Goal: Task Accomplishment & Management: Complete application form

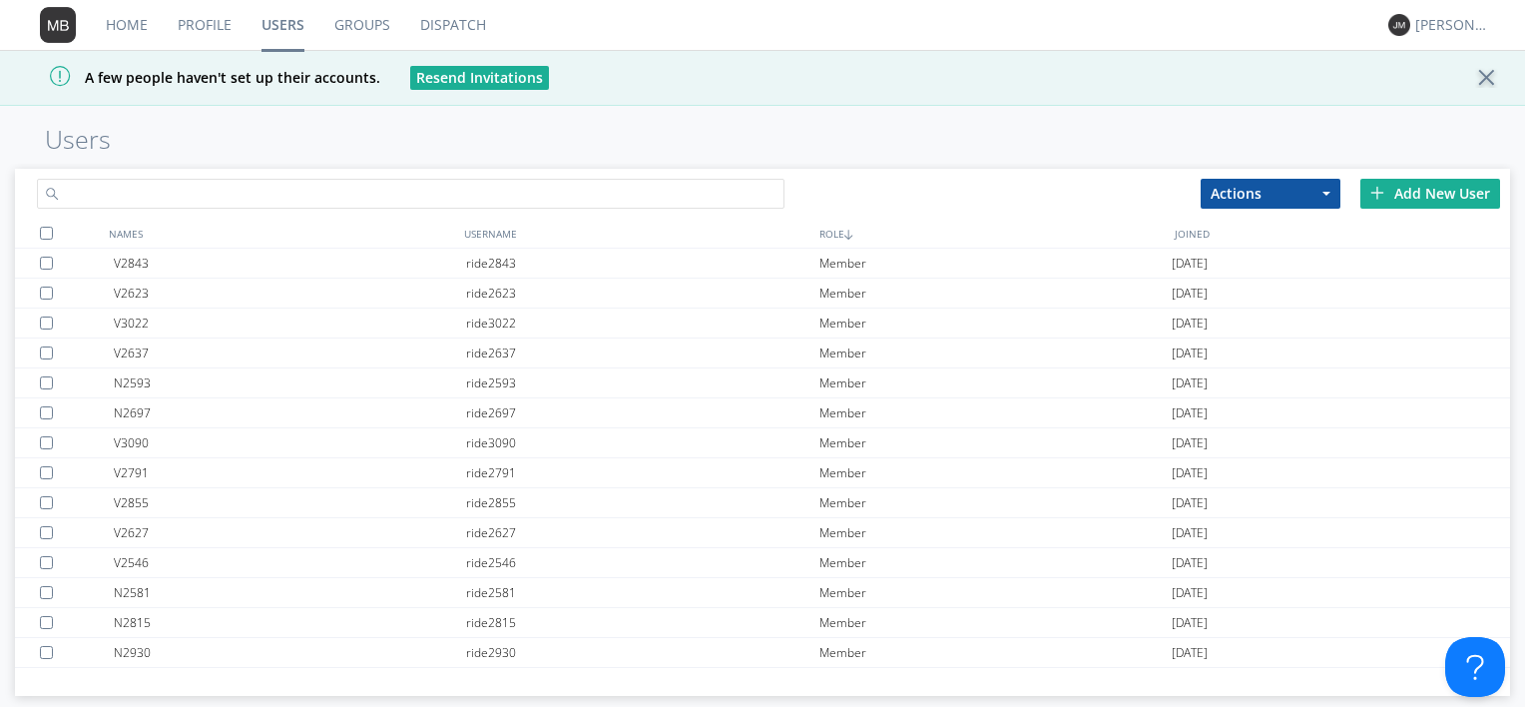
click at [279, 186] on input "text" at bounding box center [411, 194] width 748 height 30
type input "[PERSON_NAME]"
click at [1437, 193] on div "Add New User" at bounding box center [1431, 194] width 140 height 30
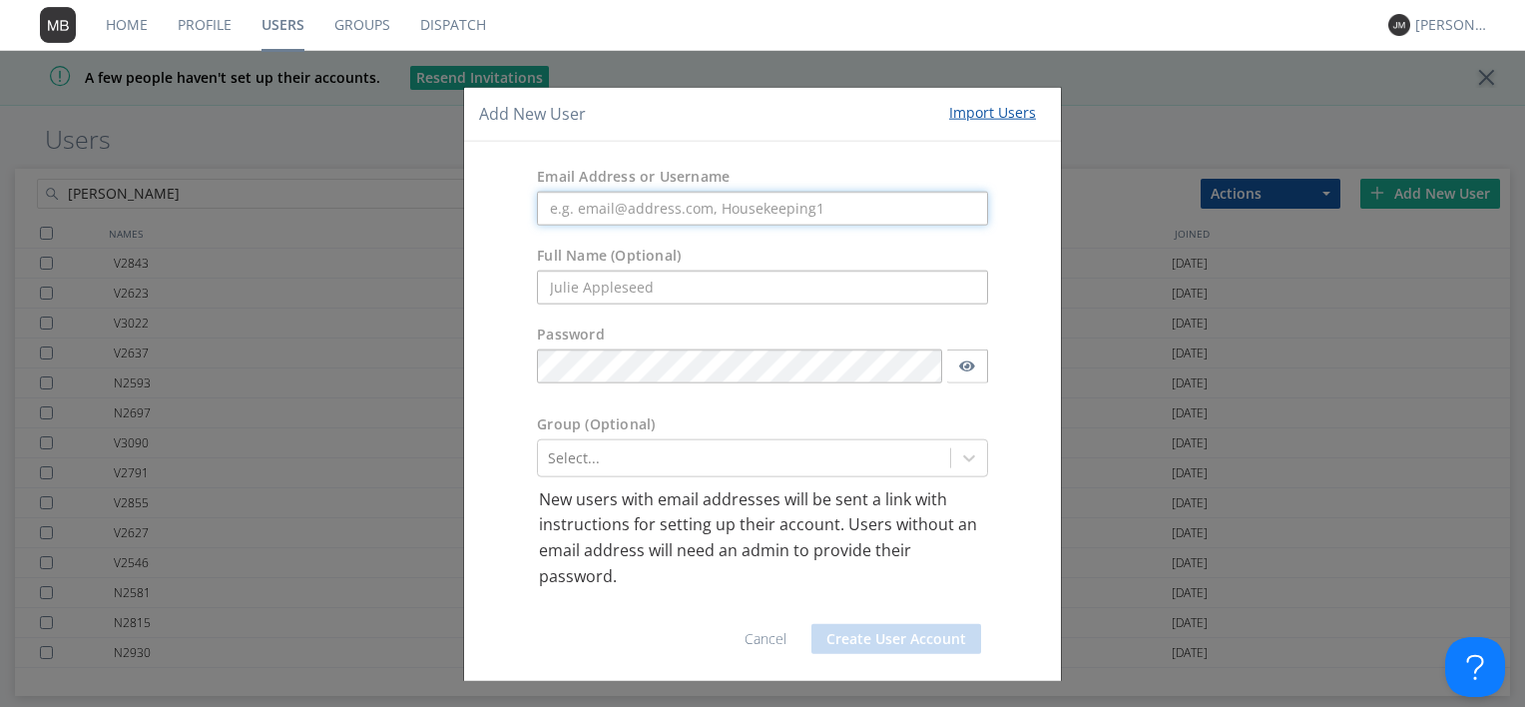
click at [626, 208] on input "text" at bounding box center [762, 208] width 451 height 34
paste input "[PERSON_NAME][EMAIL_ADDRESS][PERSON_NAME][DOMAIN_NAME]"
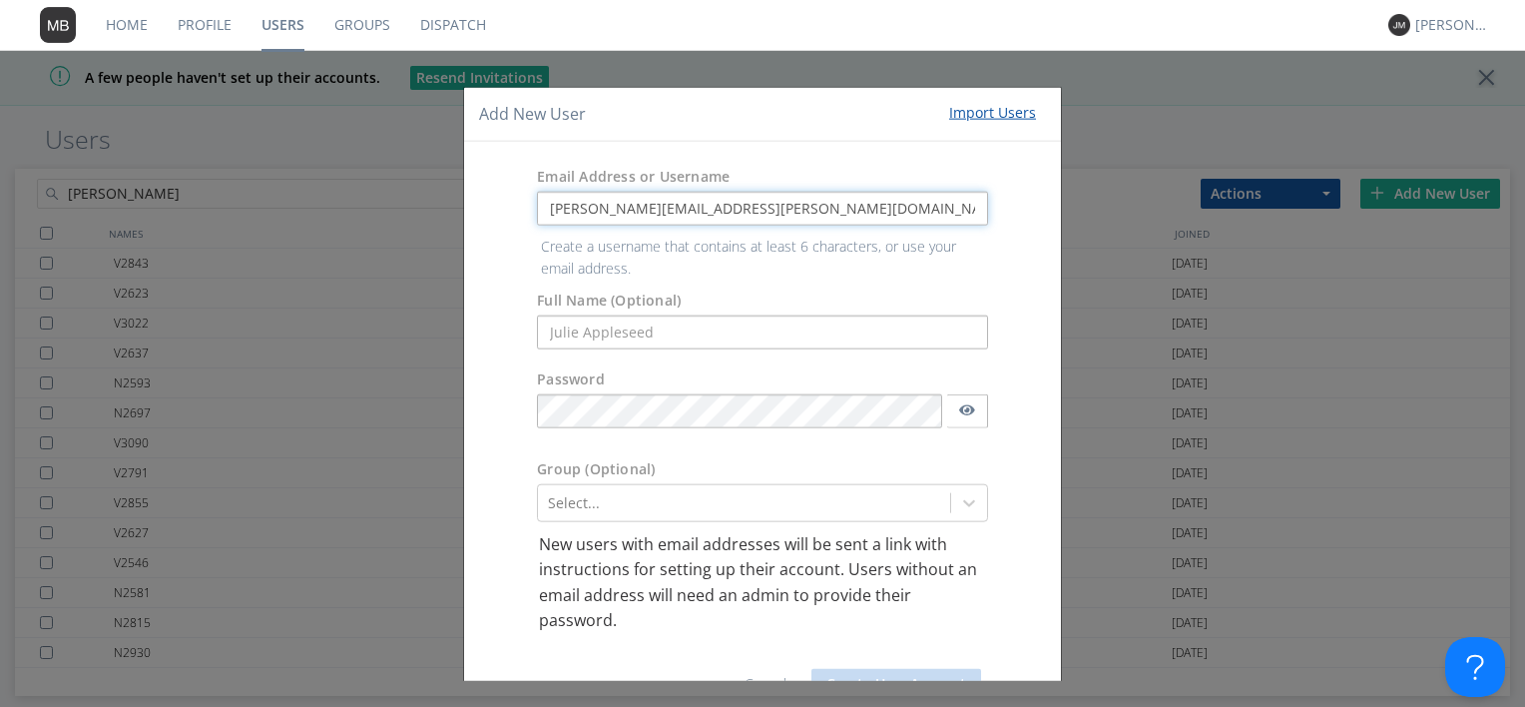
type input "[PERSON_NAME][EMAIL_ADDRESS][PERSON_NAME][DOMAIN_NAME]"
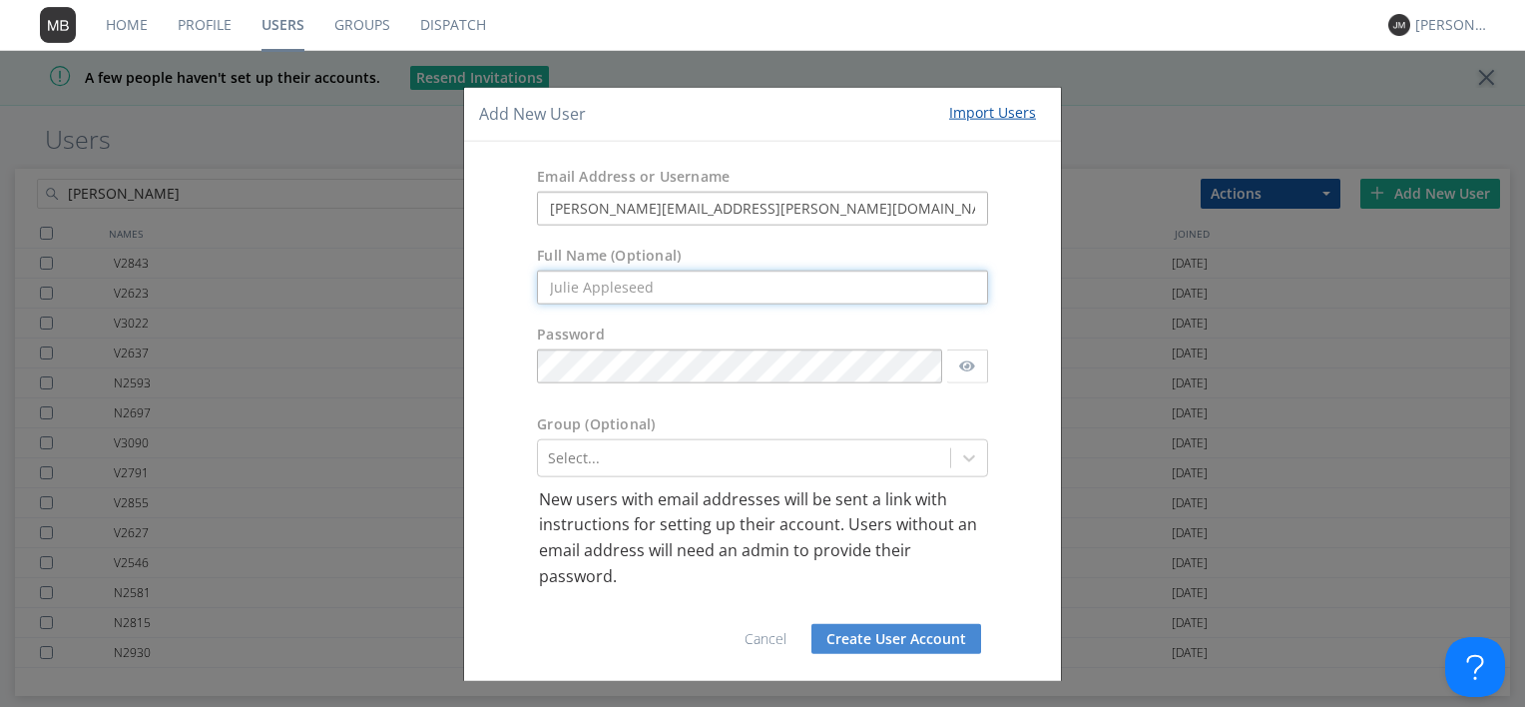
click at [588, 331] on form "Email Address or Username [PERSON_NAME][EMAIL_ADDRESS][PERSON_NAME][DOMAIN_NAME…" at bounding box center [762, 412] width 567 height 512
click at [584, 291] on input "text" at bounding box center [762, 287] width 451 height 34
paste input "[PERSON_NAME]"
type input "[PERSON_NAME]"
click at [764, 637] on link "Cancel" at bounding box center [766, 638] width 42 height 19
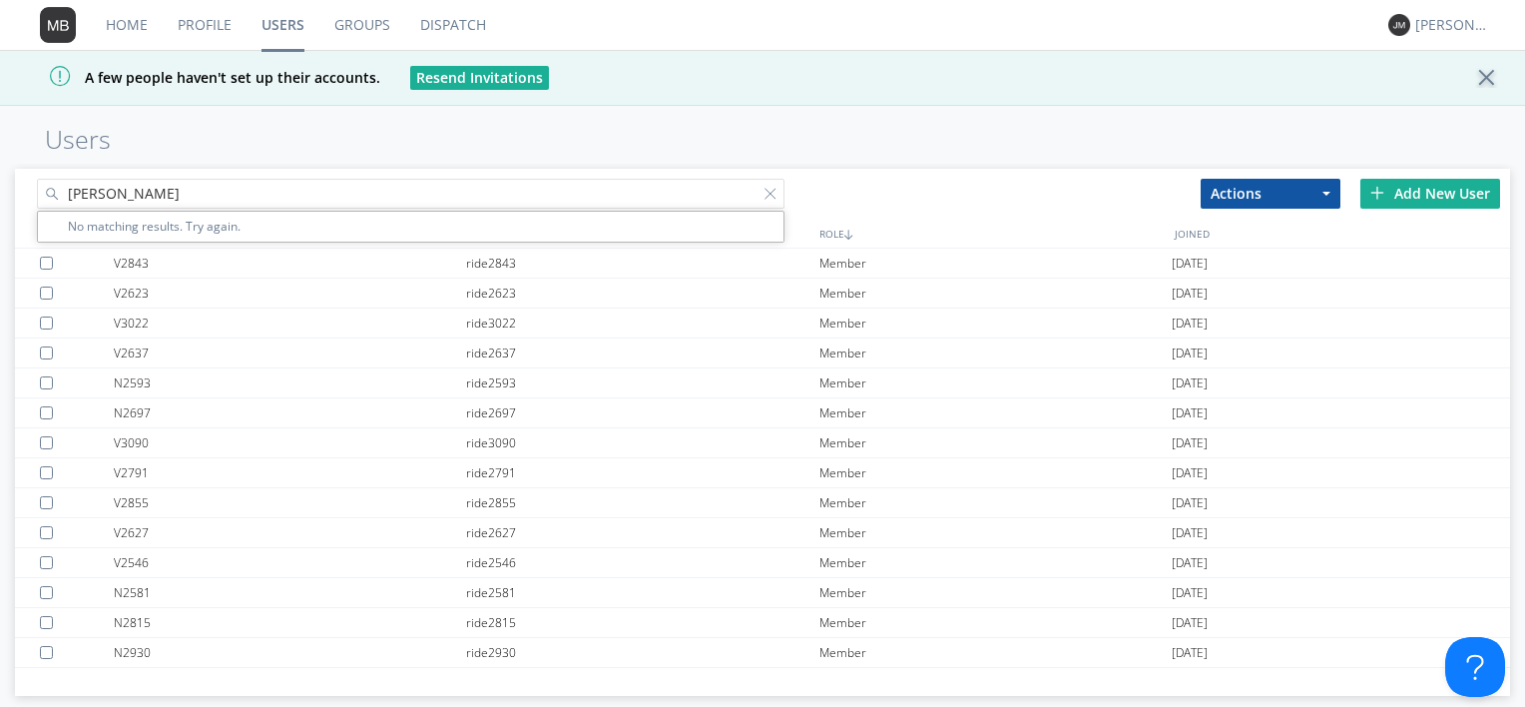
click at [154, 192] on input "[PERSON_NAME]" at bounding box center [411, 194] width 748 height 30
drag, startPoint x: 126, startPoint y: 192, endPoint x: 21, endPoint y: 187, distance: 104.9
click at [21, 187] on div "[PERSON_NAME]" at bounding box center [389, 190] width 748 height 43
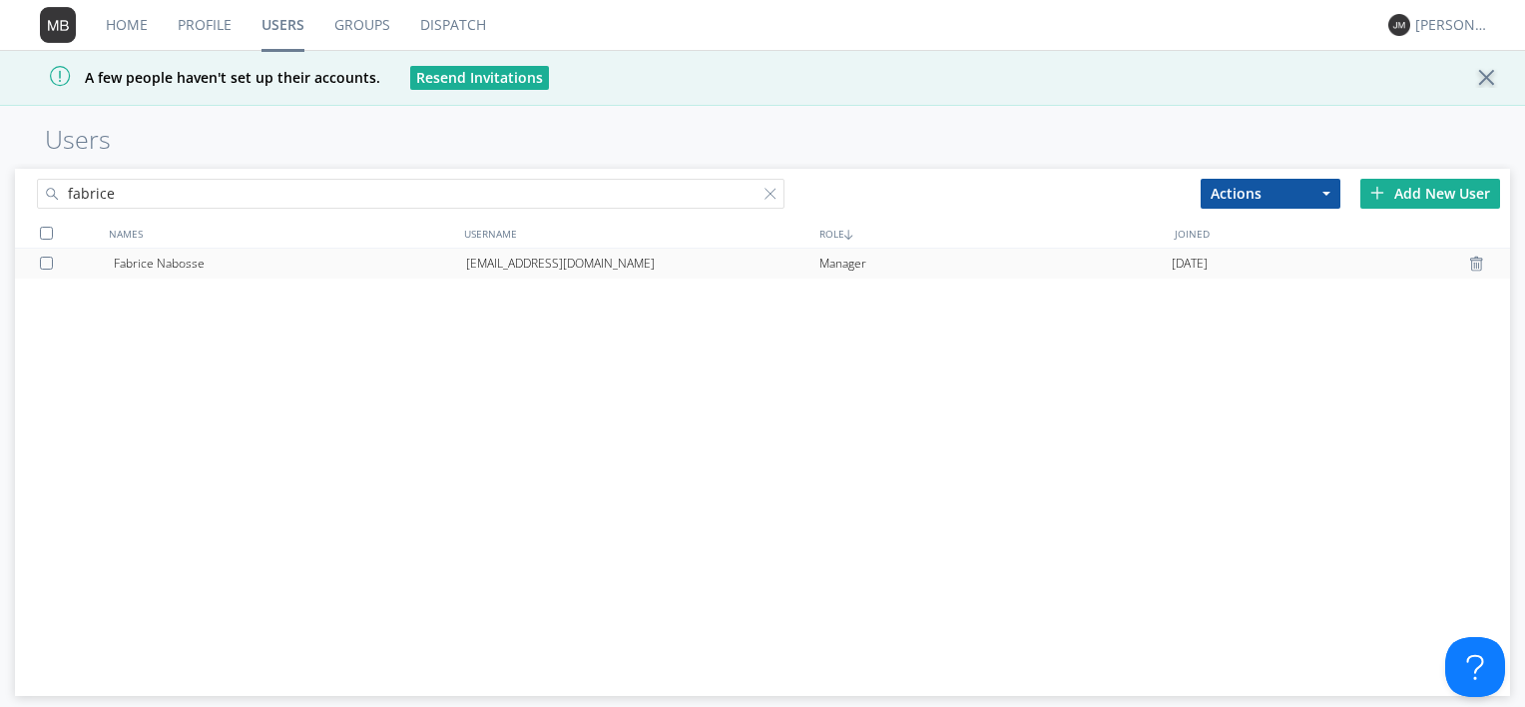
type input "fabrice"
click at [160, 269] on div "Fabrice Nabosse" at bounding box center [290, 264] width 352 height 30
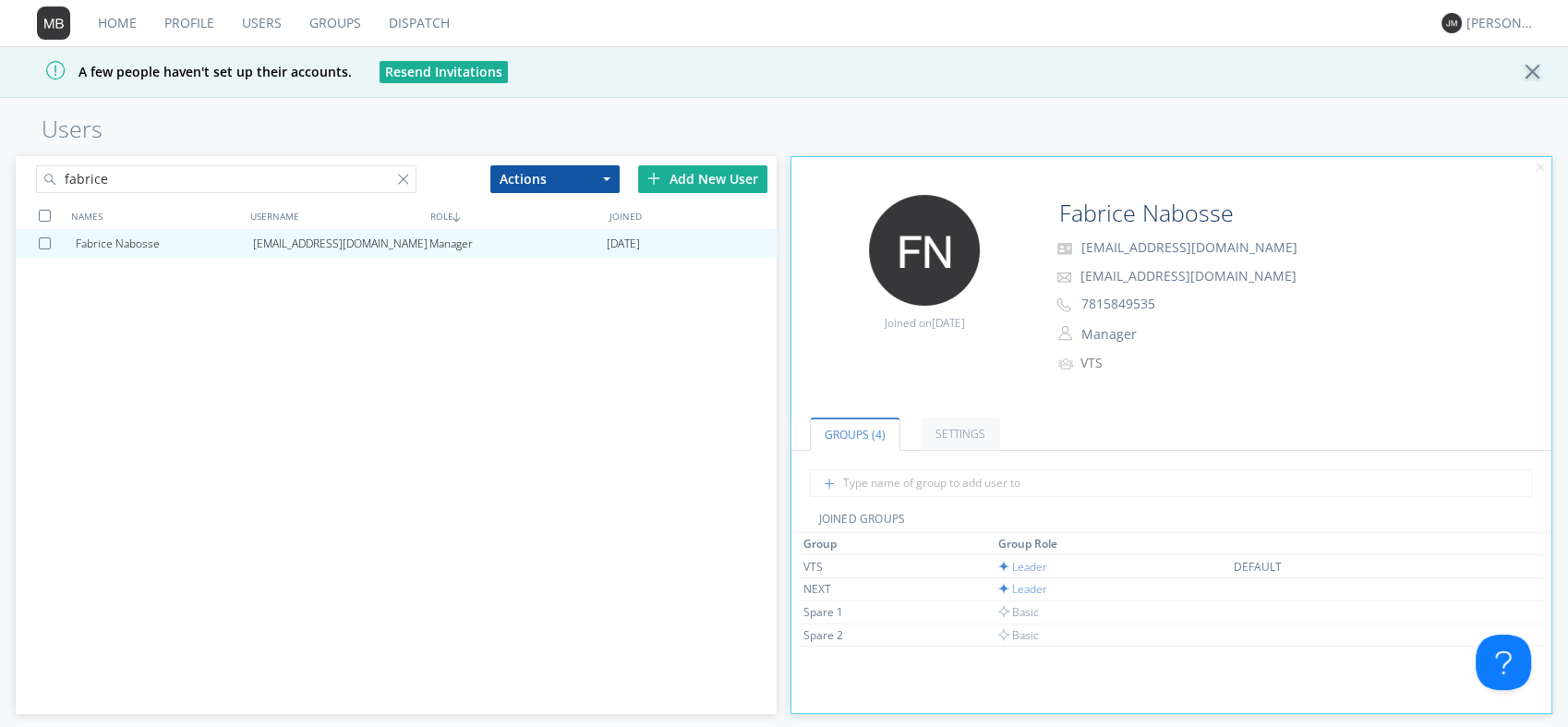
click at [409, 180] on div at bounding box center [407, 183] width 19 height 18
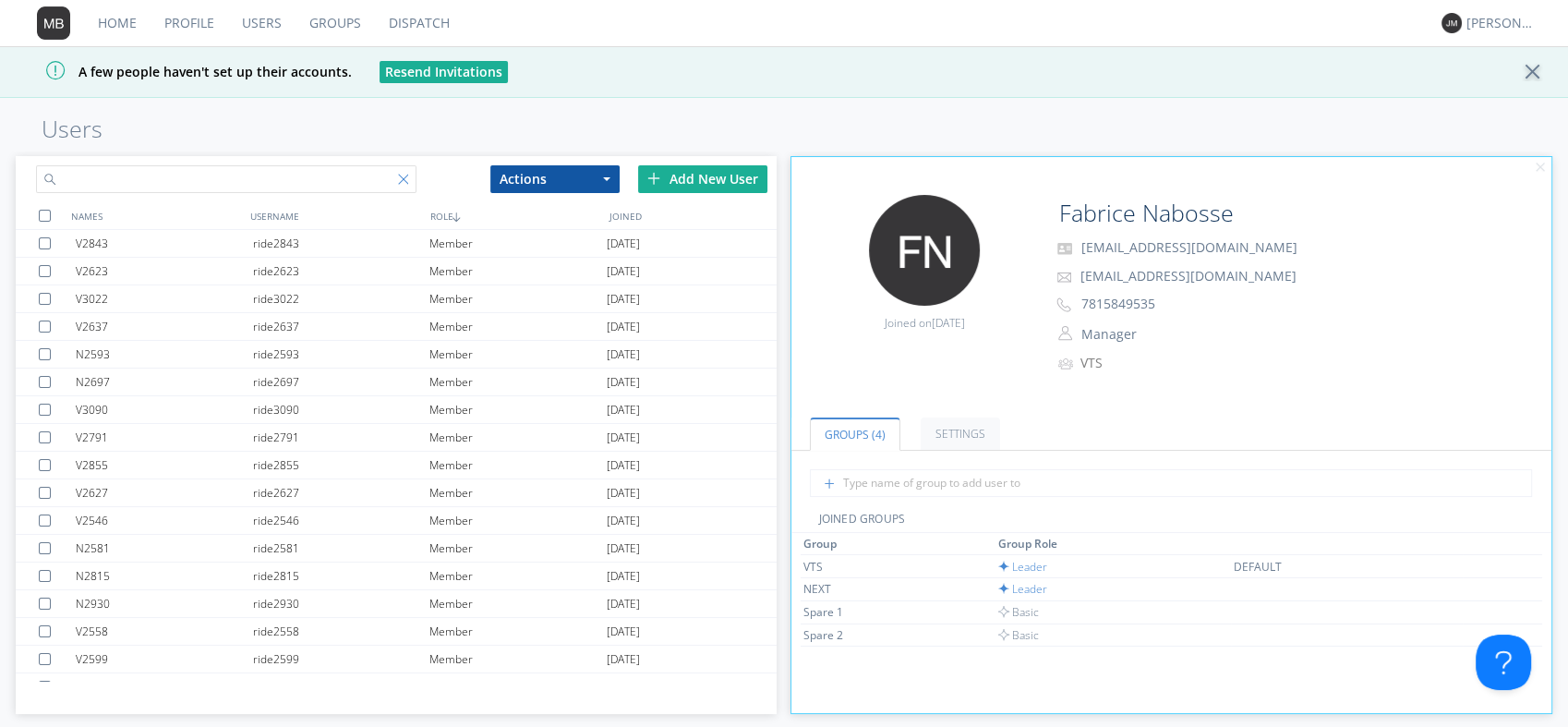
click at [396, 180] on div at bounding box center [205, 176] width 380 height 40
click at [131, 20] on link "Home" at bounding box center [117, 23] width 67 height 46
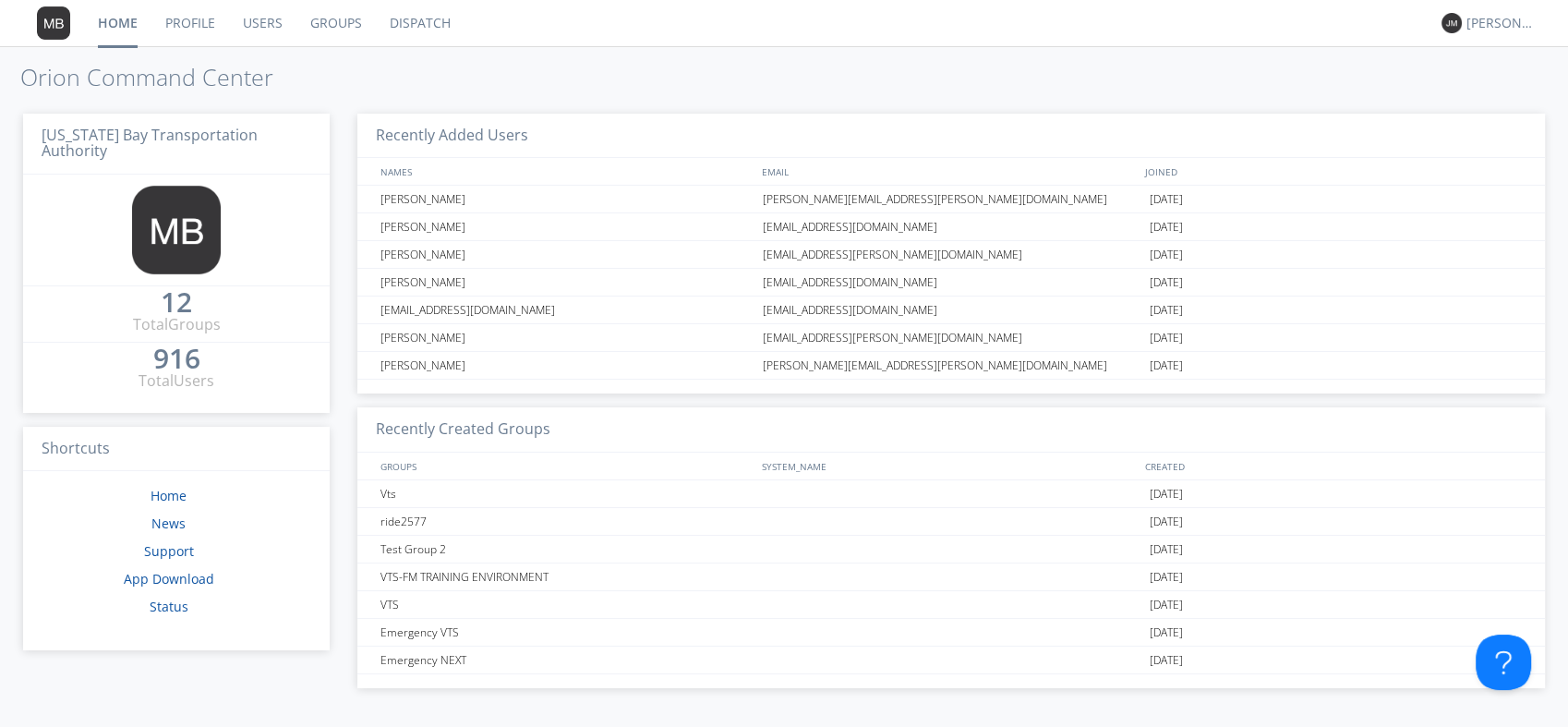
click at [250, 21] on link "Users" at bounding box center [263, 23] width 68 height 46
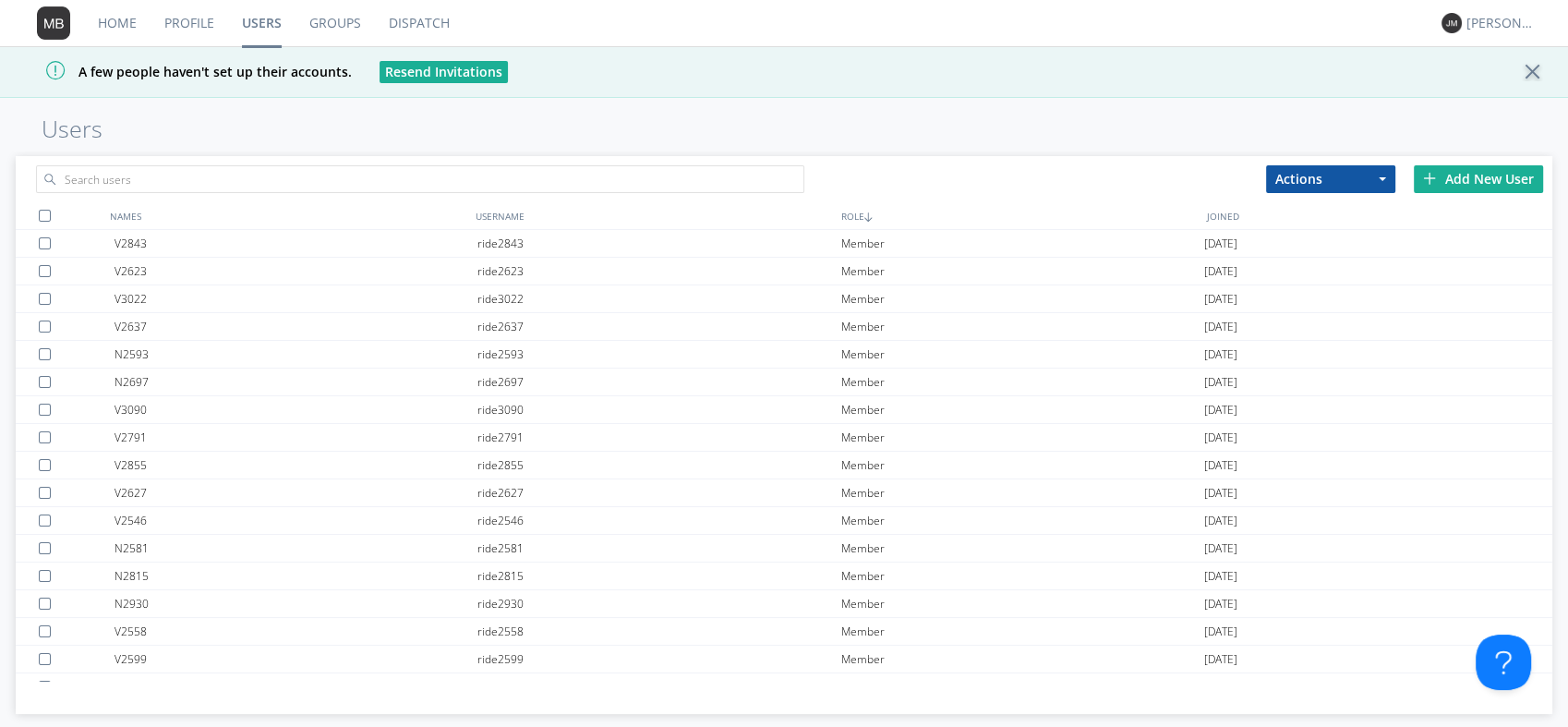
click at [1410, 185] on div "Add New User" at bounding box center [1478, 179] width 130 height 28
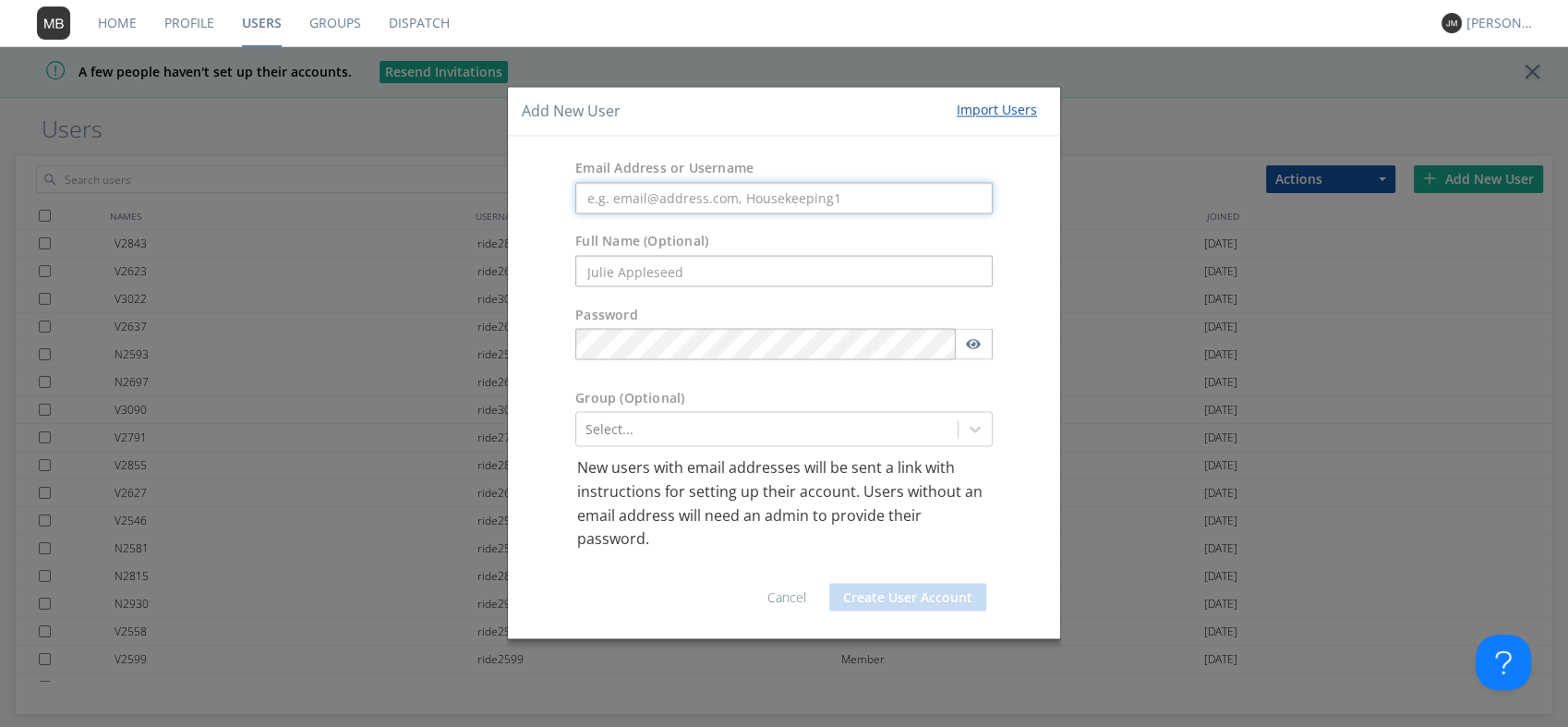
click at [685, 203] on input "text" at bounding box center [784, 199] width 417 height 31
paste input "[PERSON_NAME][EMAIL_ADDRESS][PERSON_NAME][DOMAIN_NAME]"
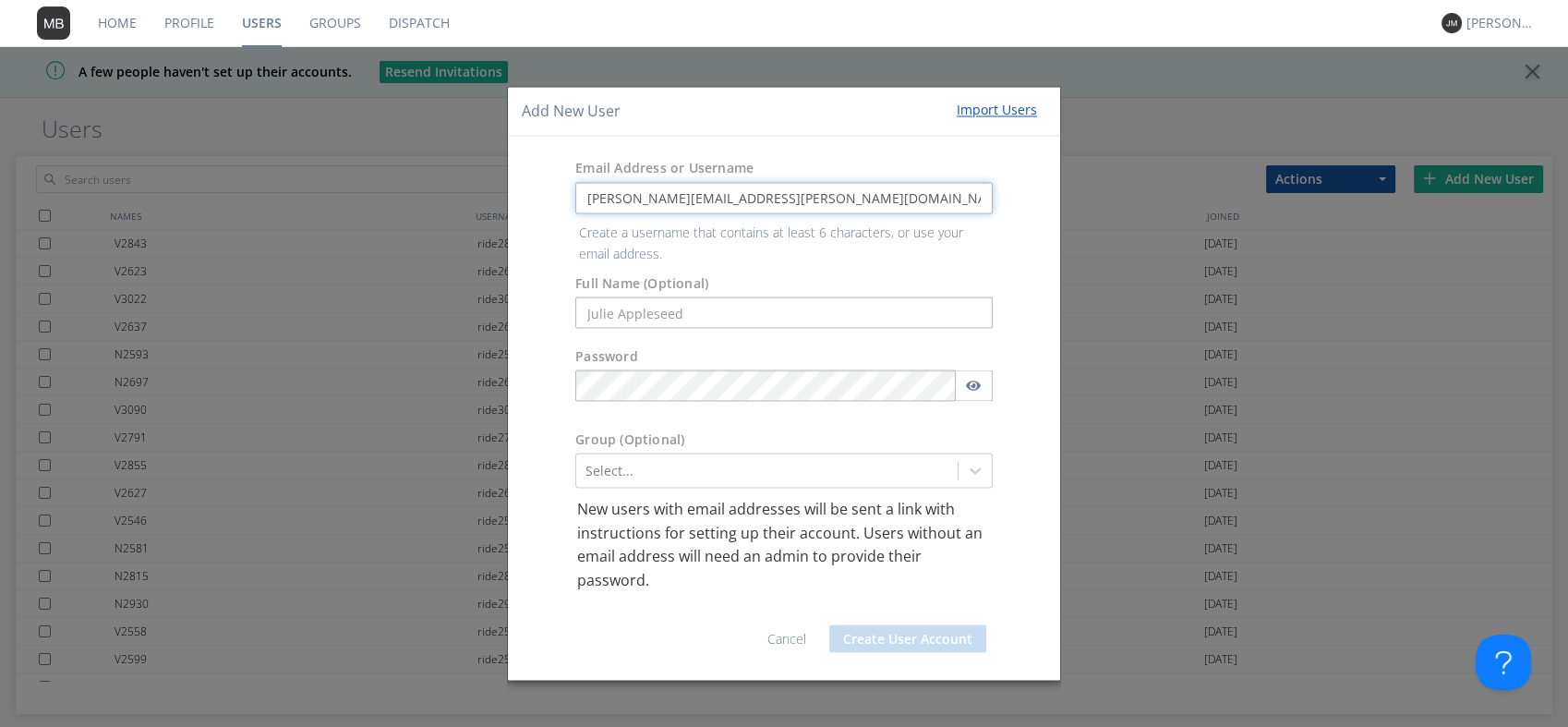
type input "[PERSON_NAME][EMAIL_ADDRESS][PERSON_NAME][DOMAIN_NAME]"
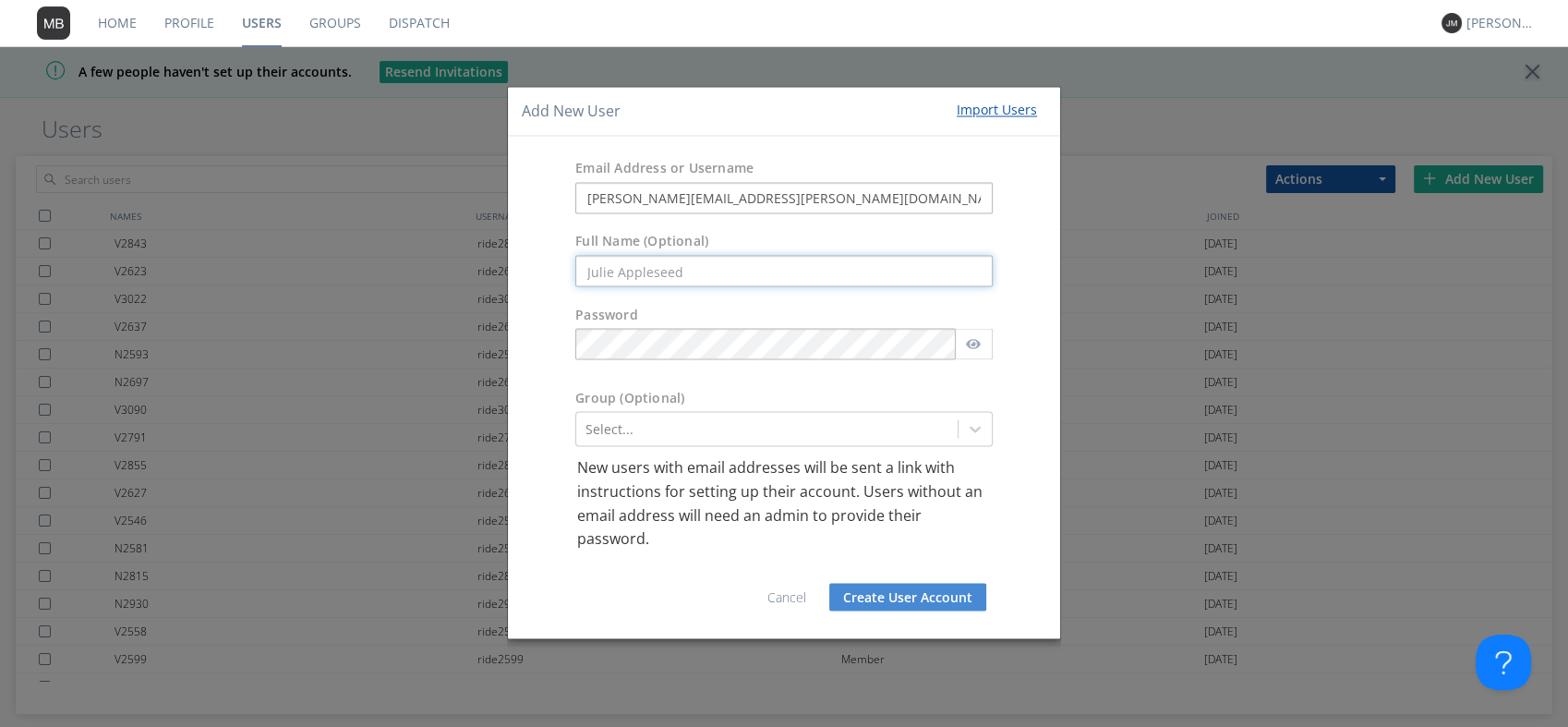
click at [639, 273] on input "text" at bounding box center [784, 272] width 417 height 31
paste input "[PERSON_NAME]"
type input "[PERSON_NAME]"
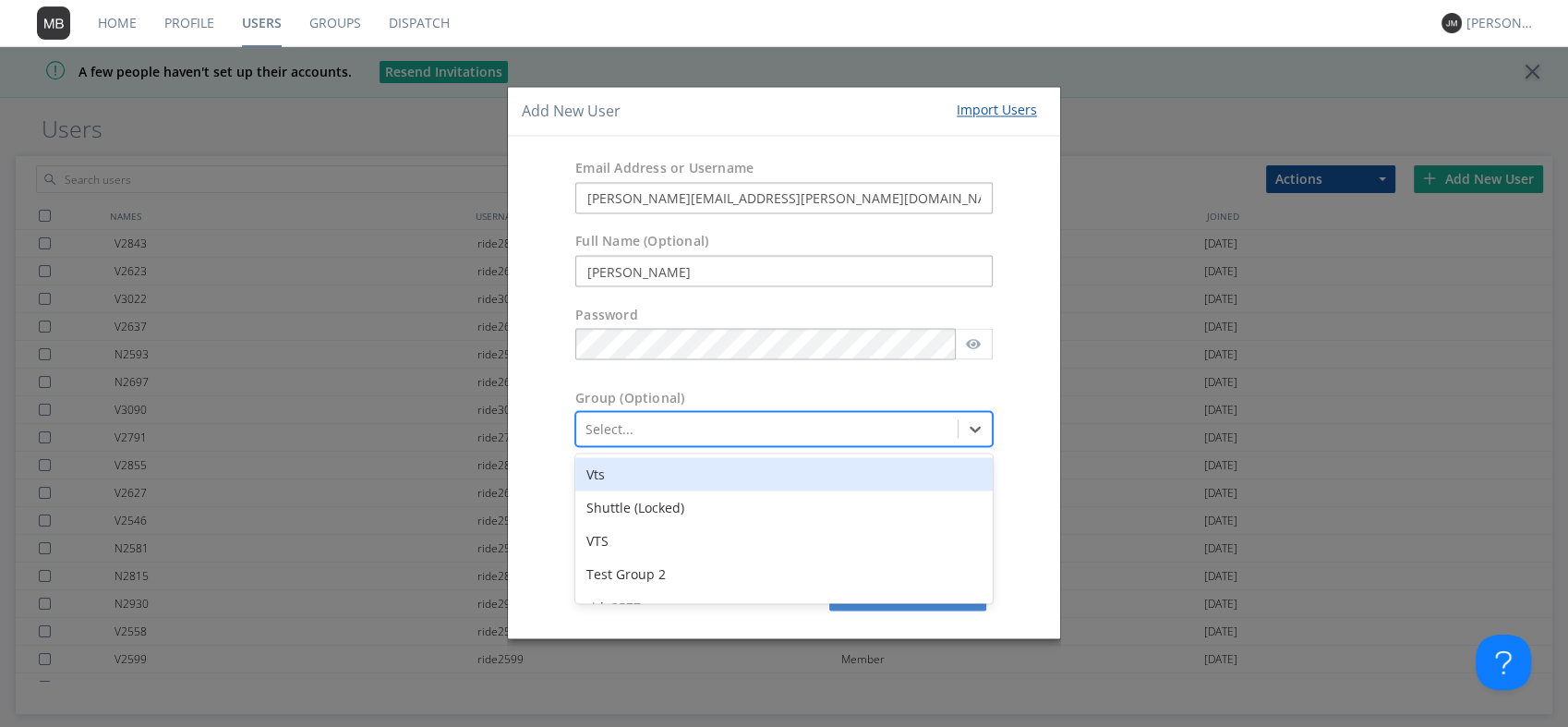
click at [611, 433] on div at bounding box center [767, 429] width 363 height 22
type input "vts"
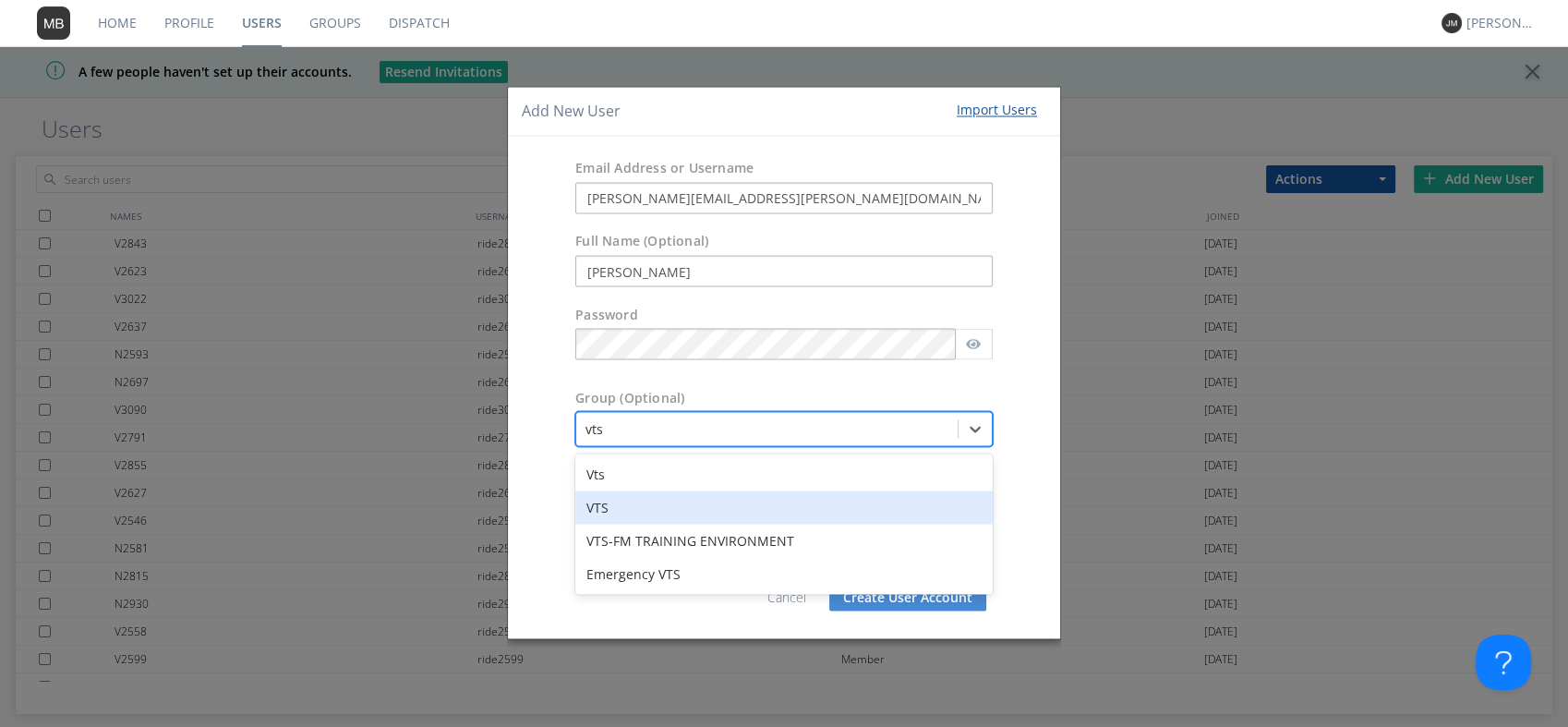
click at [614, 512] on div "VTS" at bounding box center [784, 508] width 417 height 33
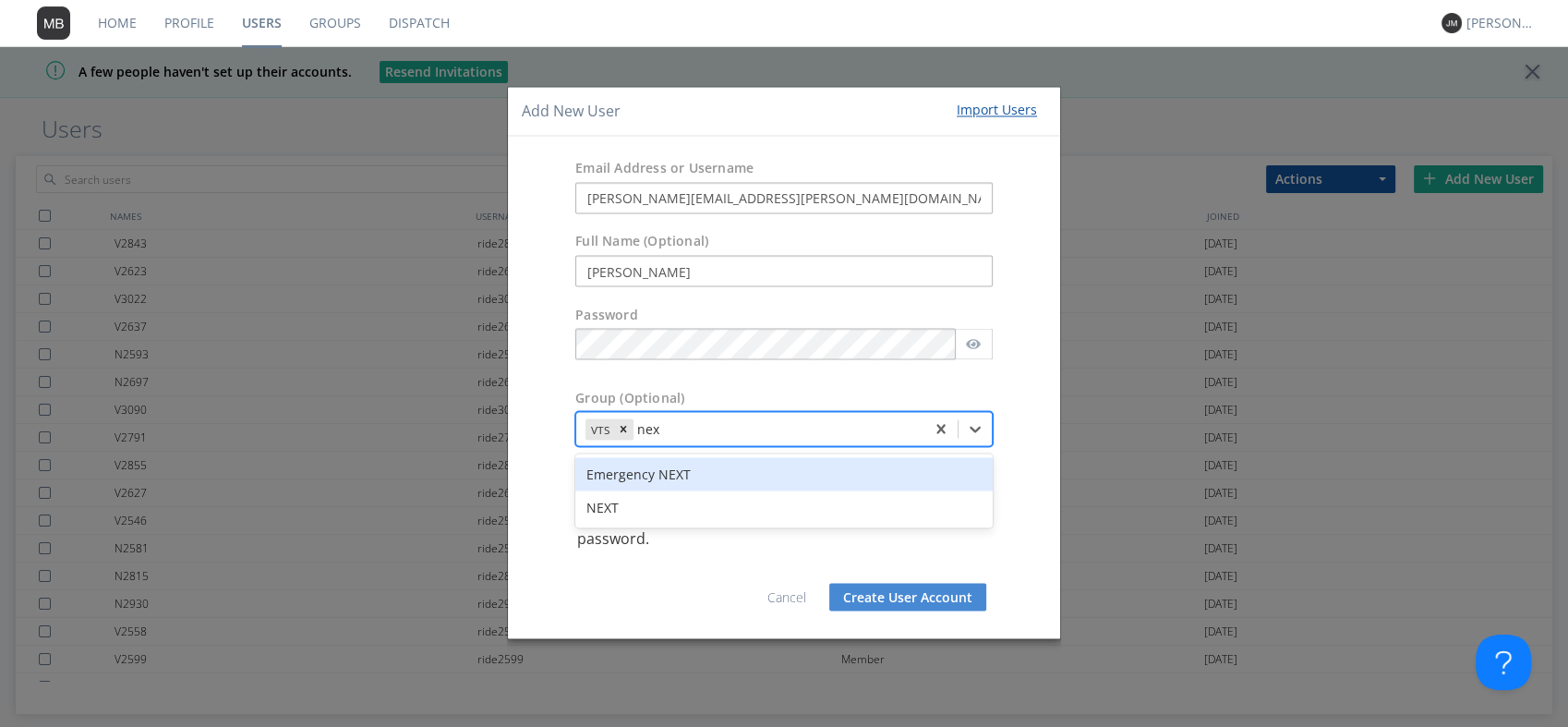
type input "next"
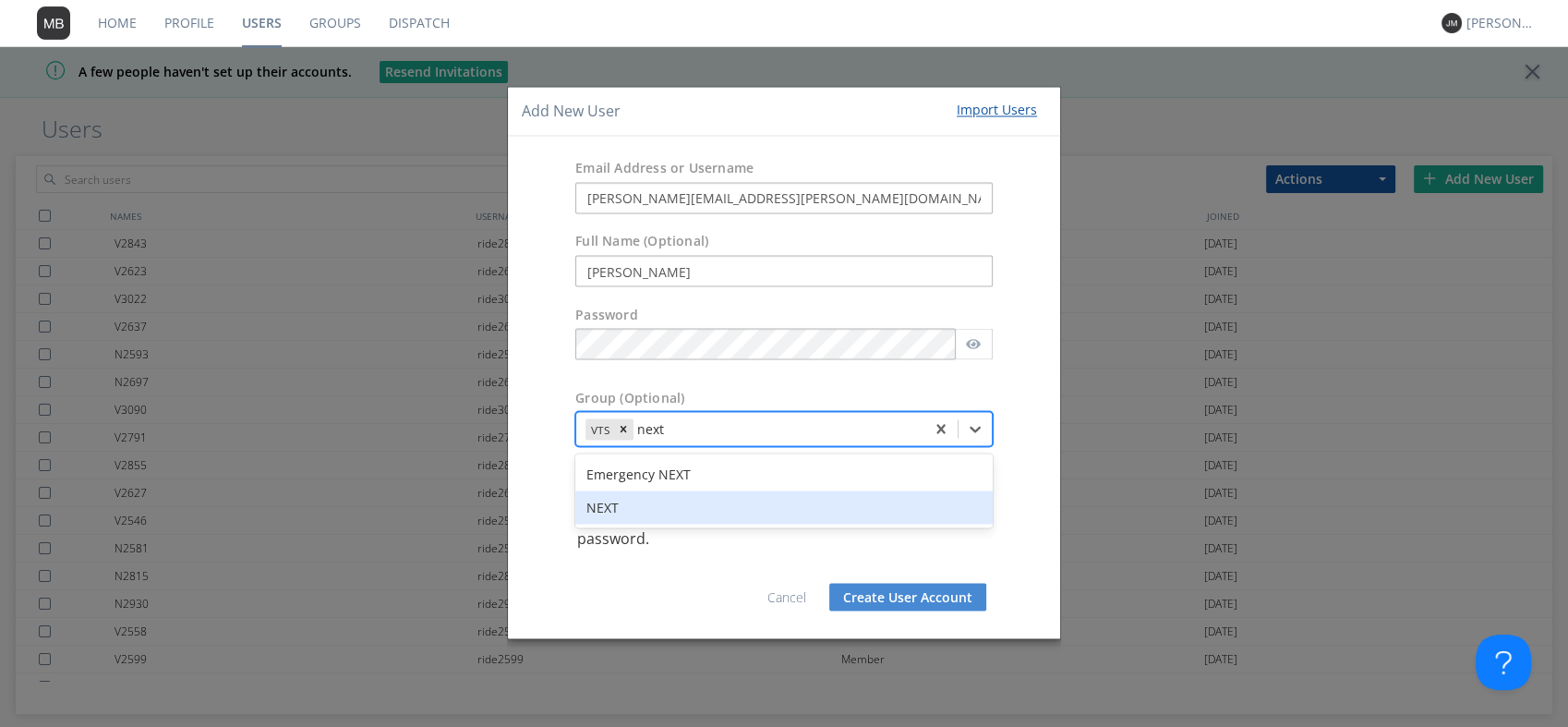
click at [640, 519] on div "NEXT" at bounding box center [784, 508] width 417 height 33
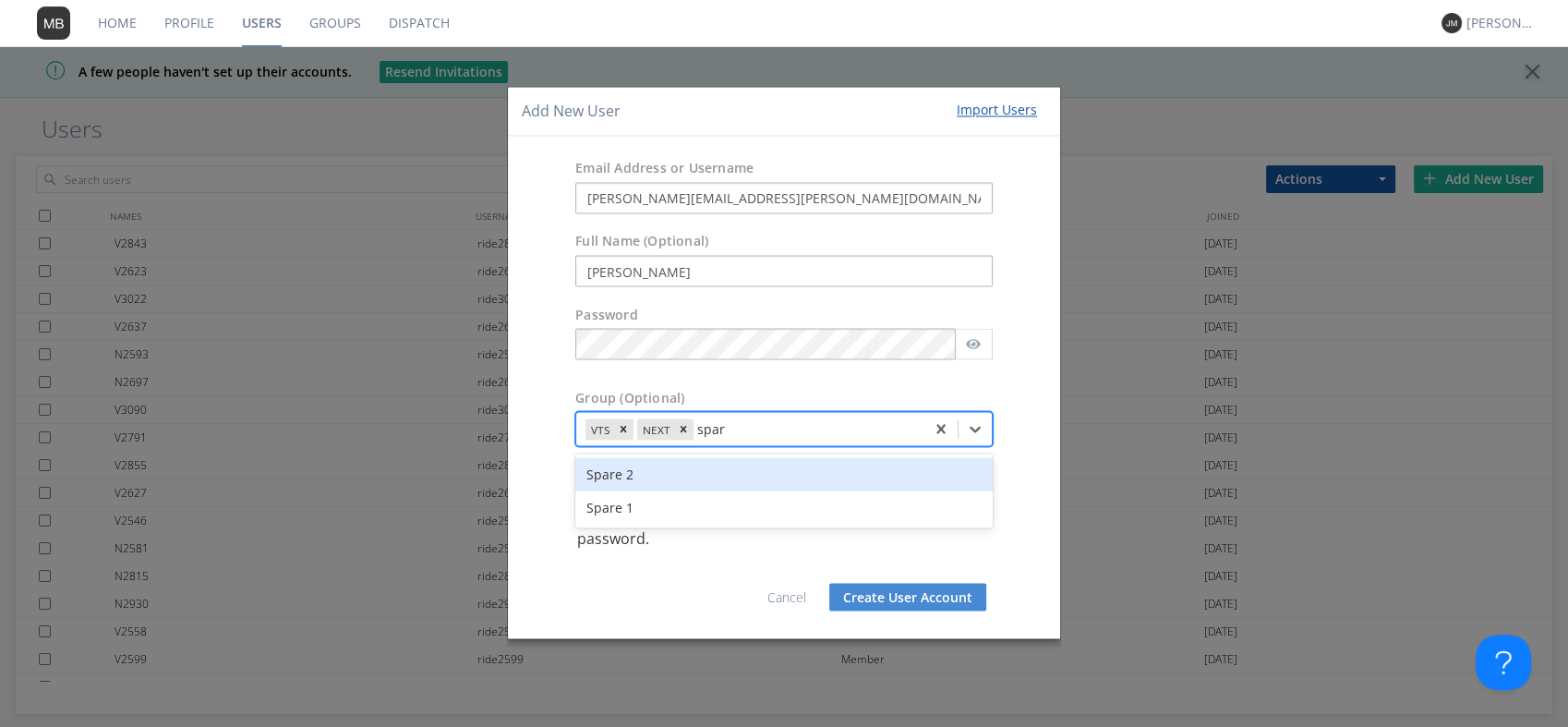
type input "spare"
click at [615, 517] on div "Spare 1" at bounding box center [784, 508] width 417 height 33
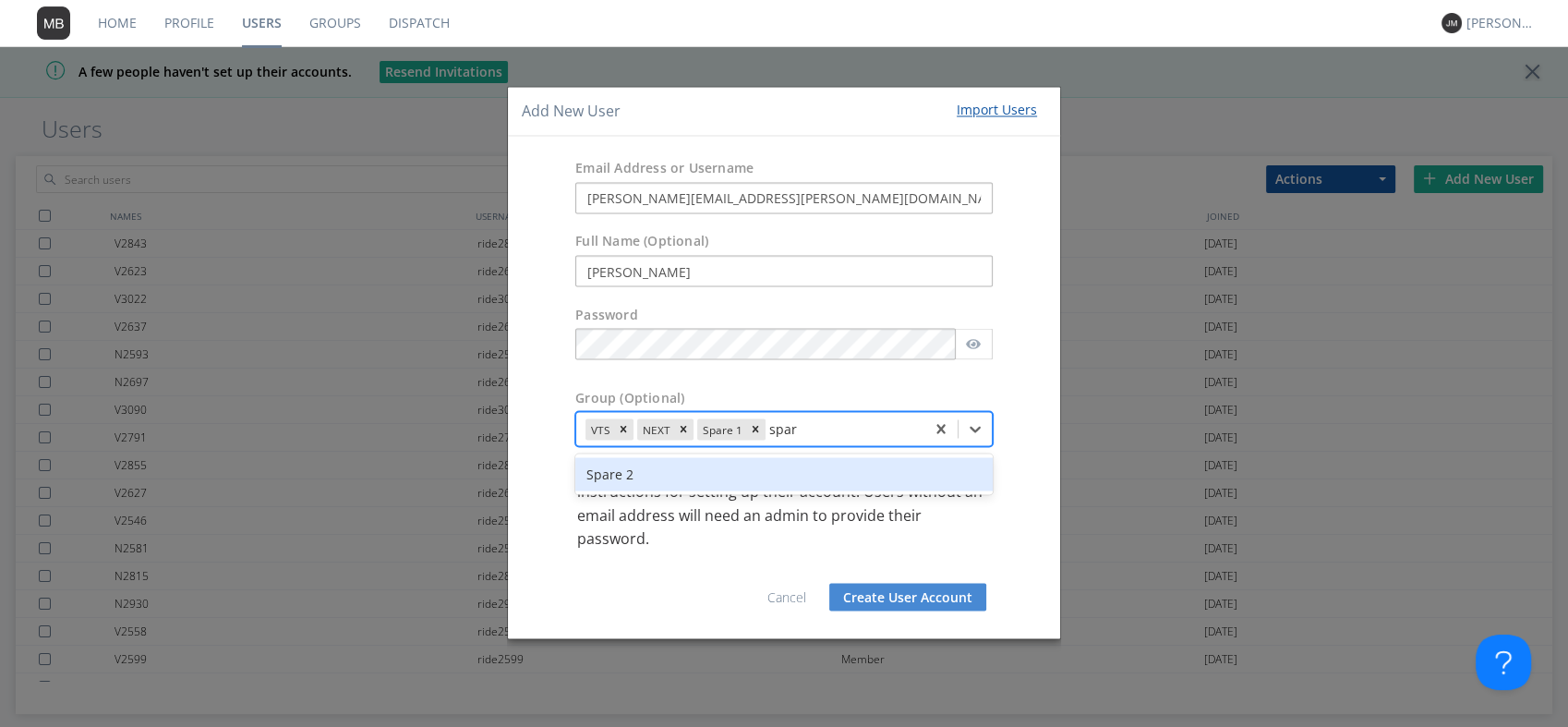
type input "spare"
click at [653, 473] on div "Spare 2" at bounding box center [784, 474] width 417 height 33
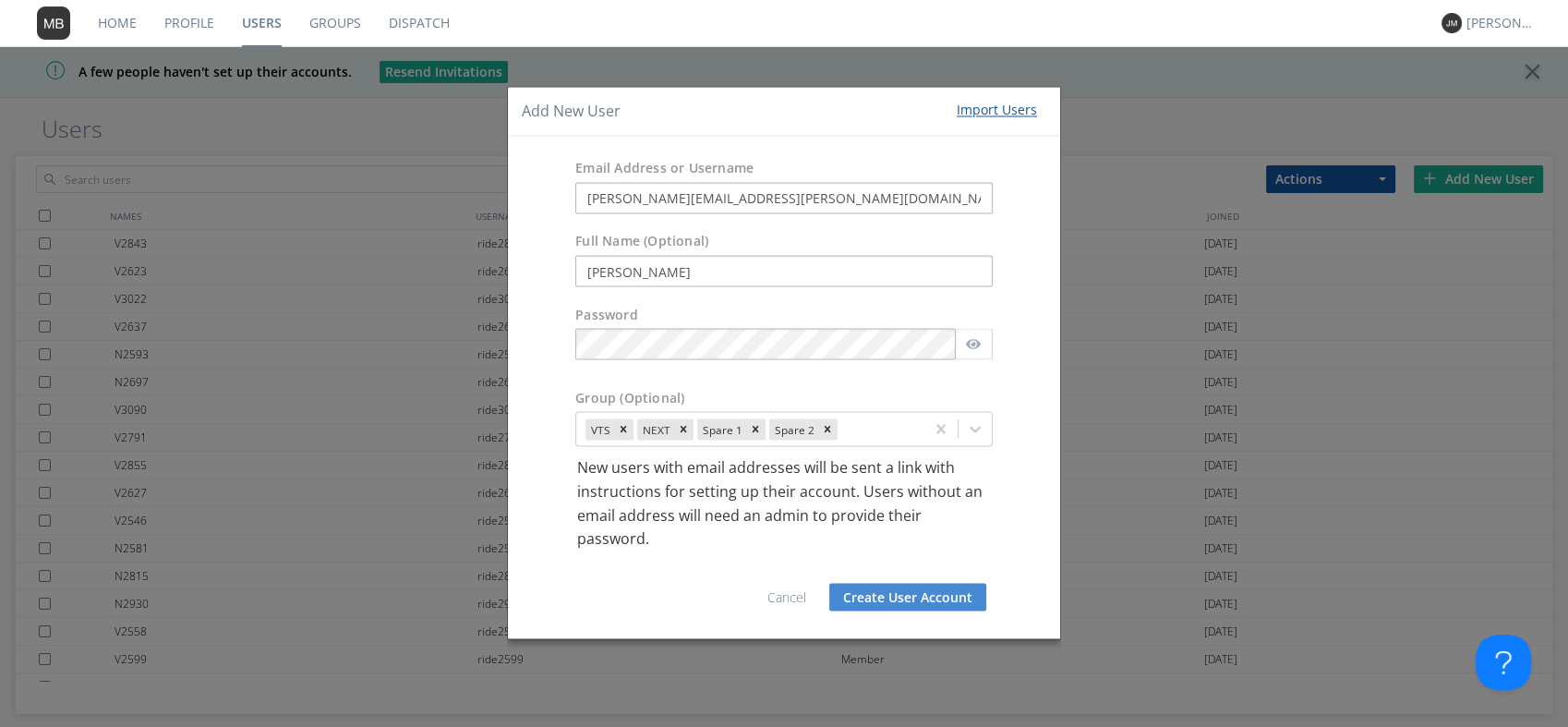
click at [935, 602] on button "Create User Account" at bounding box center [907, 597] width 157 height 28
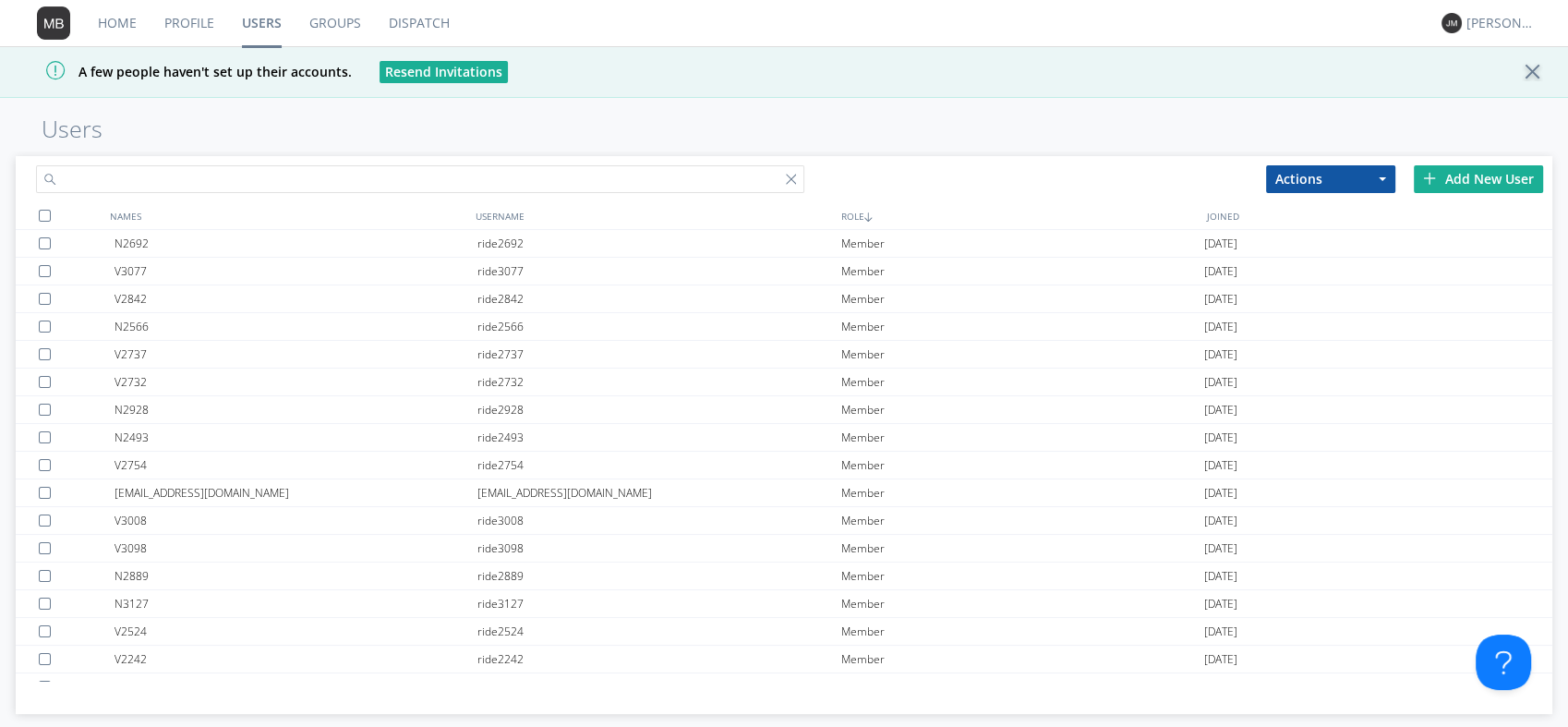
click at [182, 183] on input "text" at bounding box center [420, 179] width 769 height 28
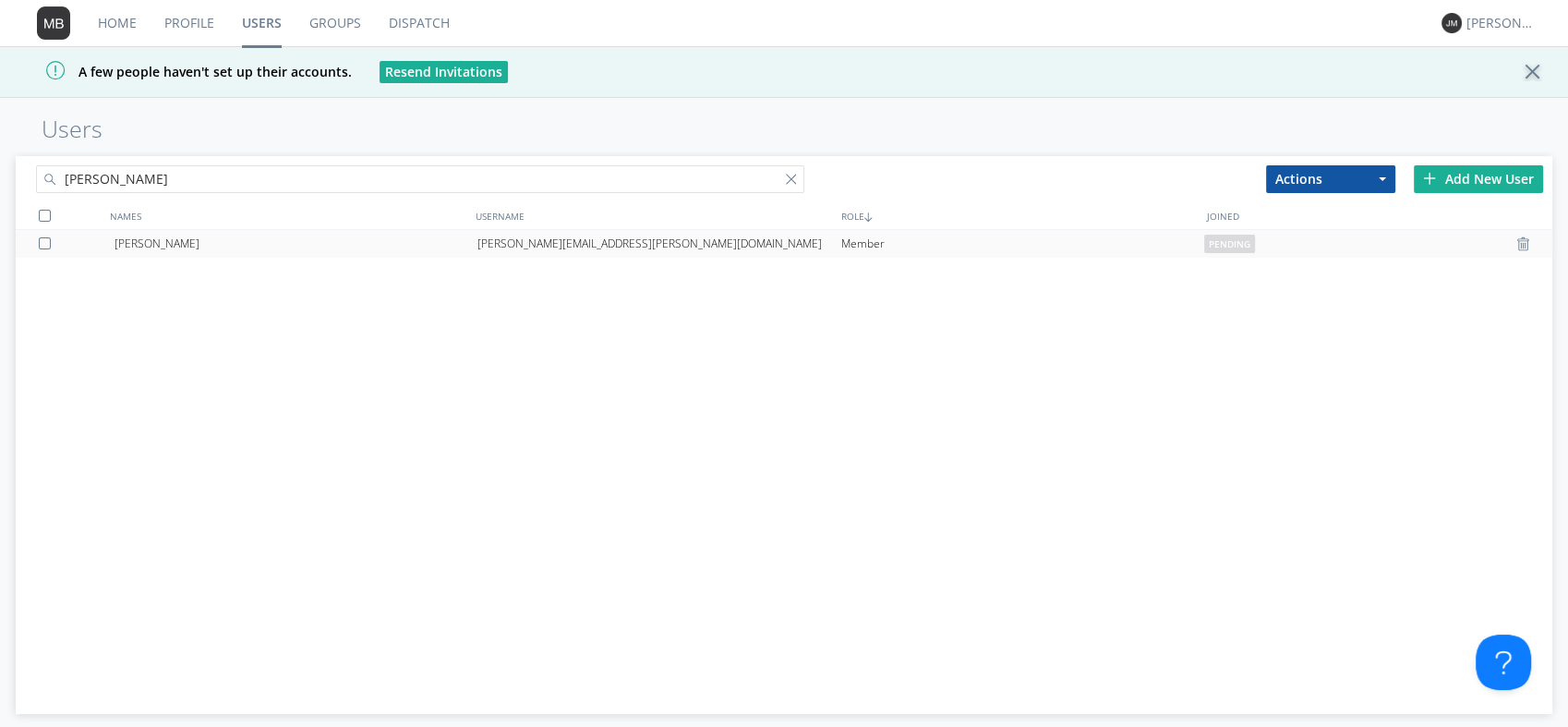
type input "[PERSON_NAME]"
click at [248, 241] on div "[PERSON_NAME]" at bounding box center [296, 244] width 363 height 28
click at [42, 244] on div at bounding box center [48, 243] width 19 height 12
click at [148, 241] on div "[PERSON_NAME]" at bounding box center [296, 244] width 363 height 28
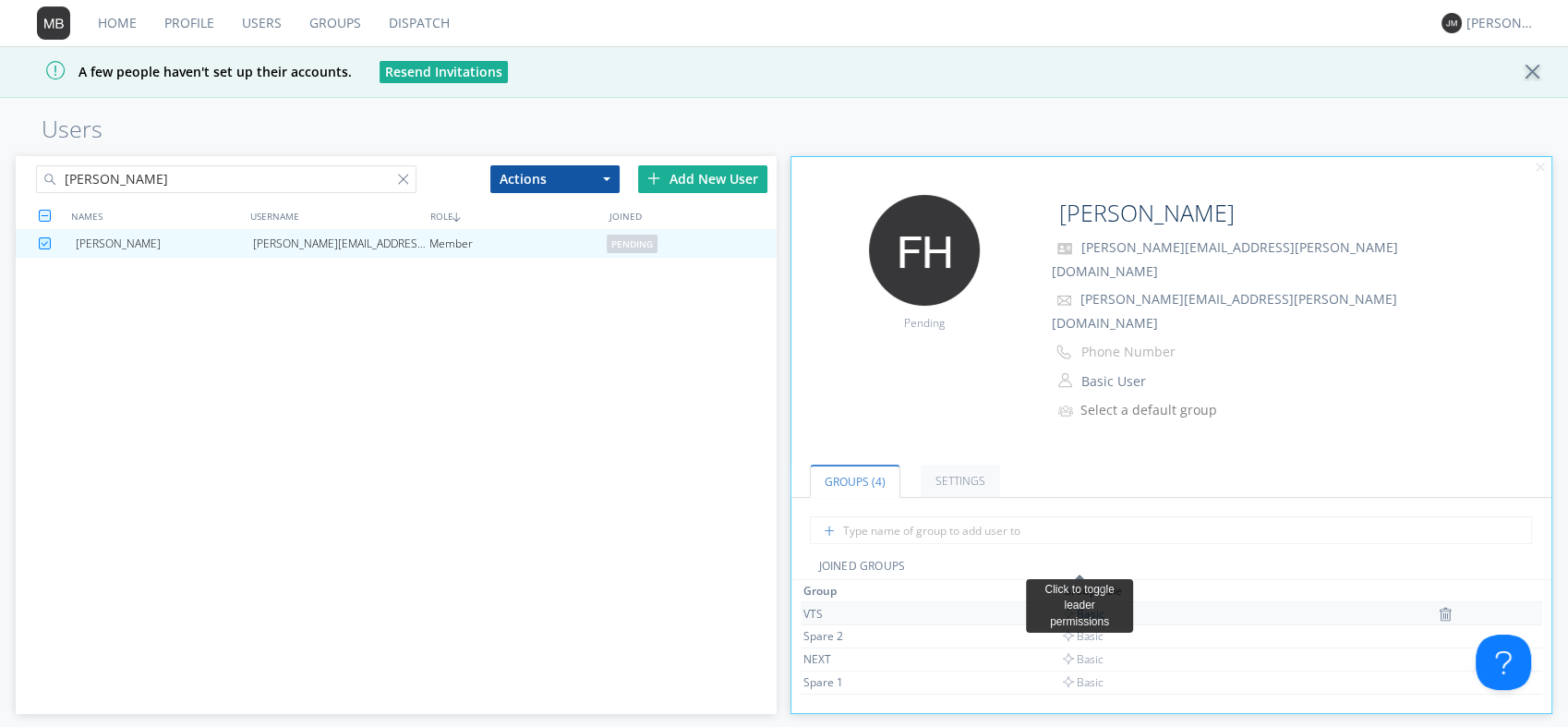
click at [1085, 606] on span "Basic" at bounding box center [1083, 613] width 42 height 16
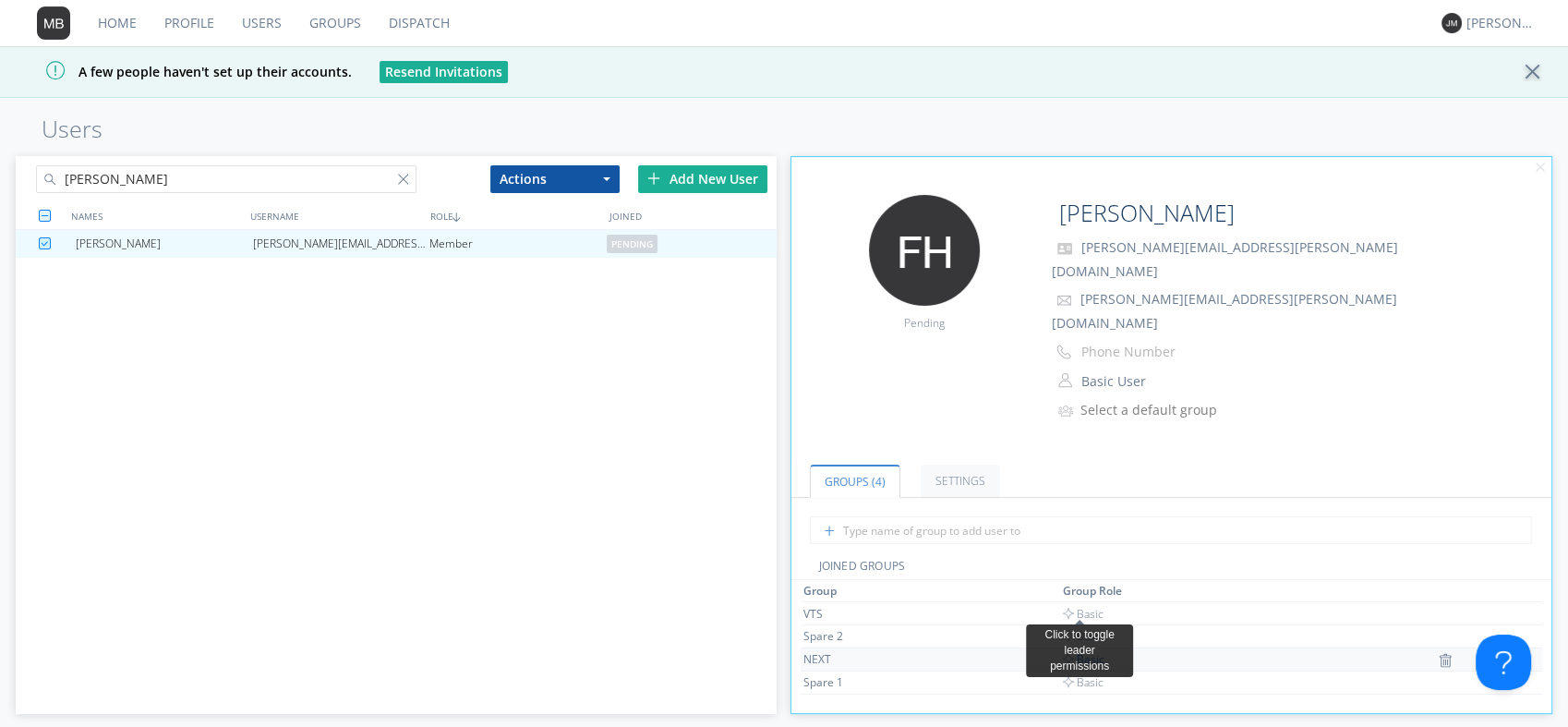
click at [1078, 651] on span "Basic" at bounding box center [1083, 659] width 42 height 16
click at [1249, 380] on span "button" at bounding box center [1246, 382] width 7 height 4
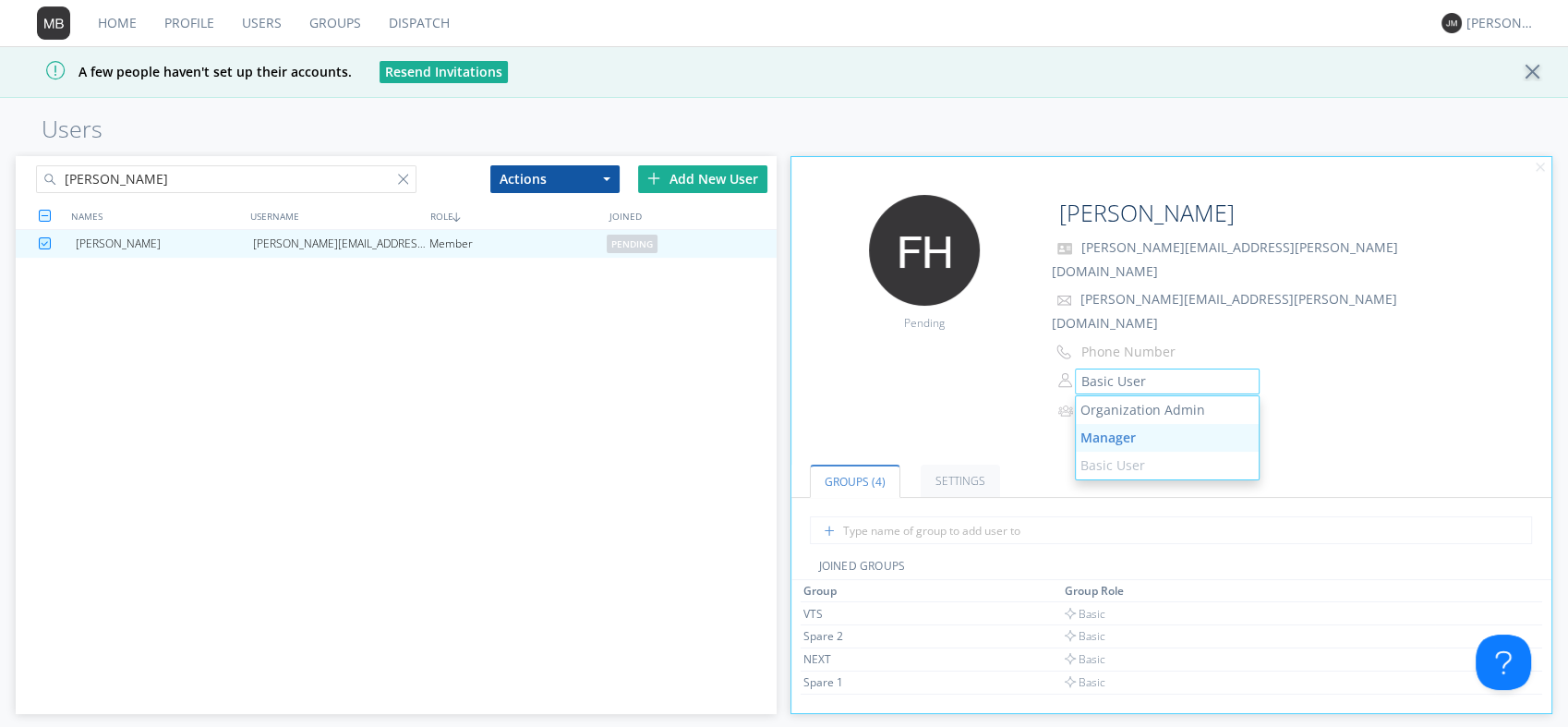
click at [1197, 424] on link "Manager" at bounding box center [1167, 437] width 183 height 28
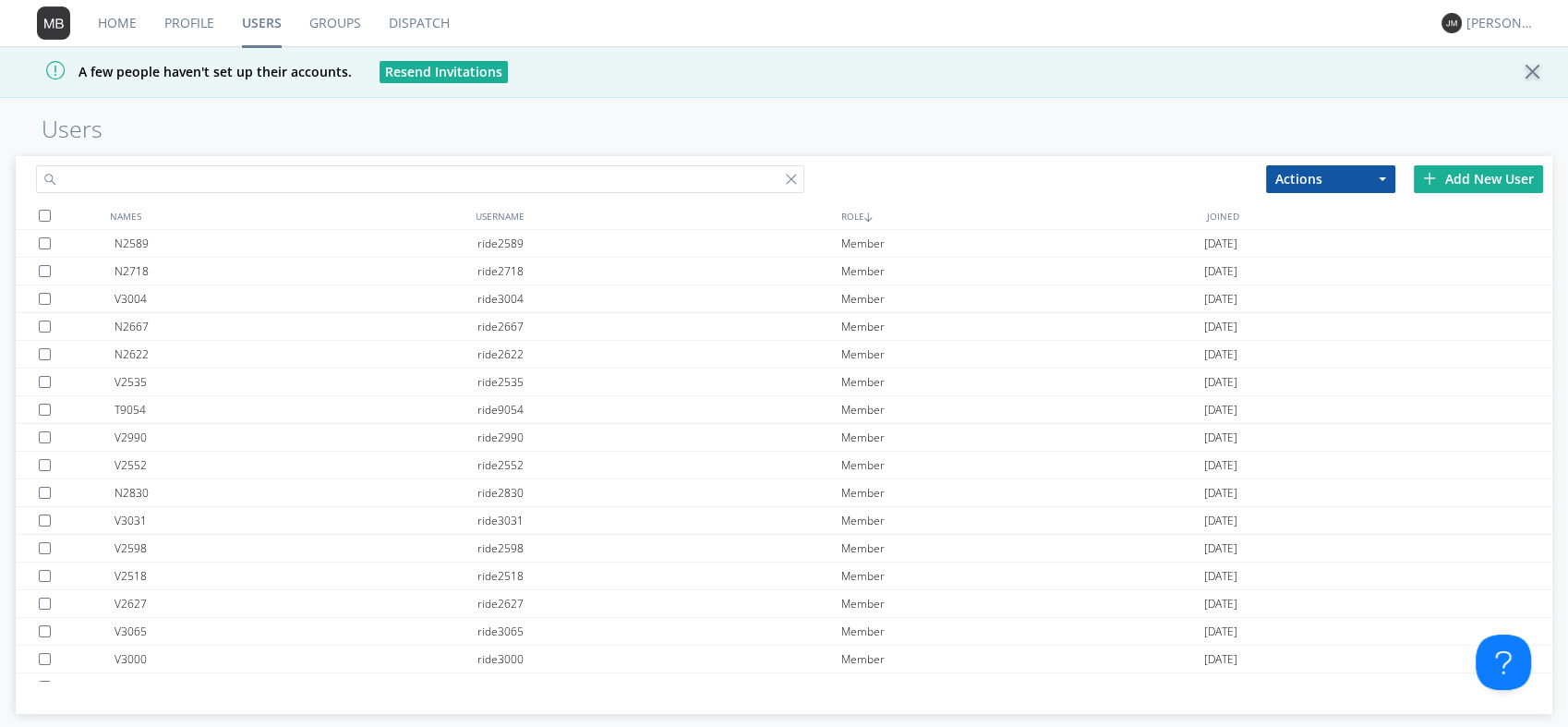
click at [260, 172] on input "text" at bounding box center [420, 179] width 769 height 28
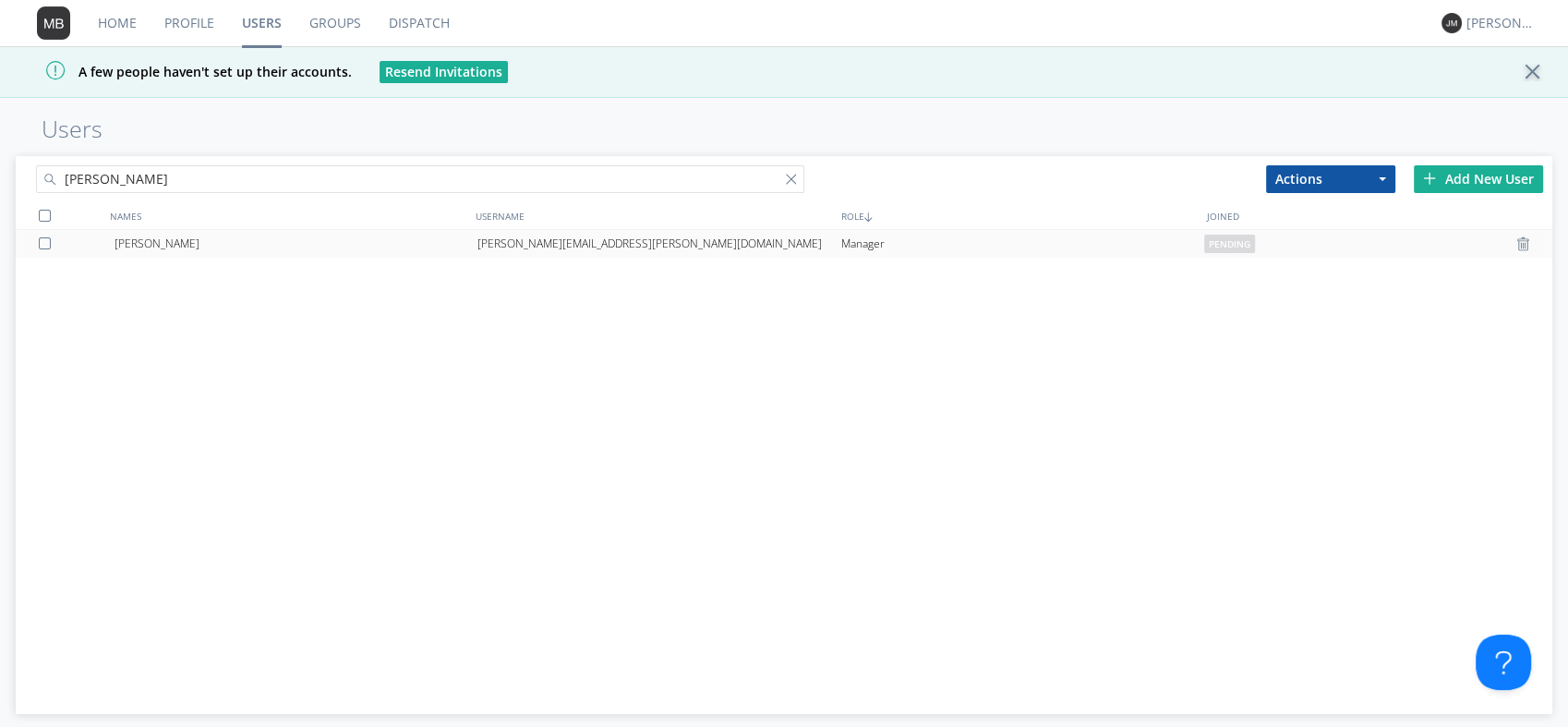
type input "[PERSON_NAME]"
click at [184, 241] on div "[PERSON_NAME]" at bounding box center [296, 244] width 363 height 28
